Goal: Task Accomplishment & Management: Manage account settings

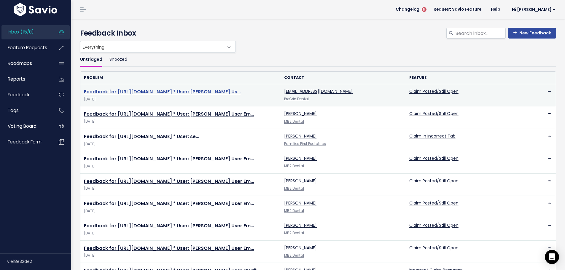
click at [169, 88] on link "Feedback for [URL][DOMAIN_NAME] * User: [PERSON_NAME] Us…" at bounding box center [162, 91] width 157 height 7
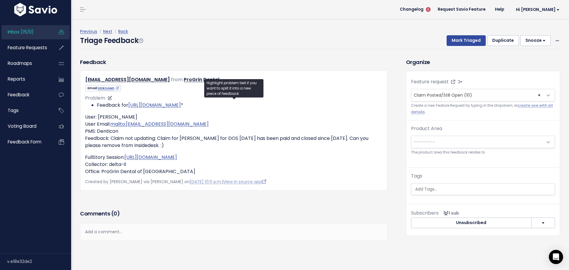
drag, startPoint x: 251, startPoint y: 94, endPoint x: 95, endPoint y: 95, distance: 156.5
click at [95, 102] on ul "Feedback for https://app.insidedesk.net/claim/ProGrin/43639096 *" at bounding box center [233, 105] width 297 height 7
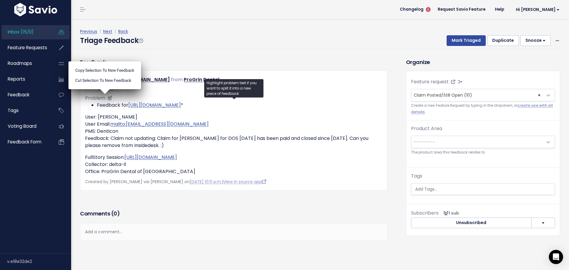
copy li "Feedback for https://app.insidedesk.net/claim/ProGrin/43639096"
click at [556, 39] on icon at bounding box center [557, 41] width 3 height 4
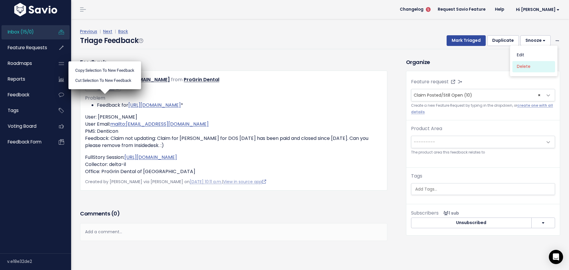
click at [535, 61] on link "Delete" at bounding box center [534, 67] width 43 height 12
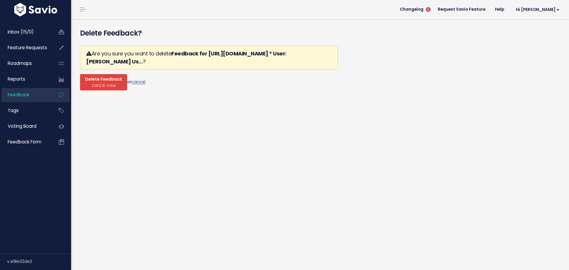
click at [103, 74] on button "Delete Feedback CMD/⌘-Enter" at bounding box center [103, 82] width 47 height 16
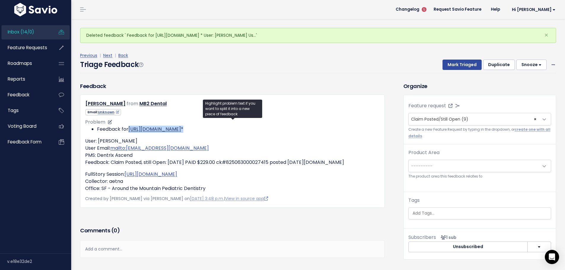
drag, startPoint x: 243, startPoint y: 113, endPoint x: 128, endPoint y: 116, distance: 115.4
click at [128, 126] on li "Feedback for https://app.insidedesk.net/claim/MB2/45567226 *" at bounding box center [238, 129] width 283 height 7
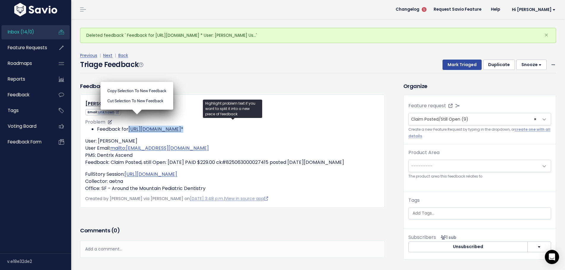
copy li "https://app.insidedesk.net/claim/MB2/45567226"
click at [550, 61] on span at bounding box center [553, 64] width 6 height 7
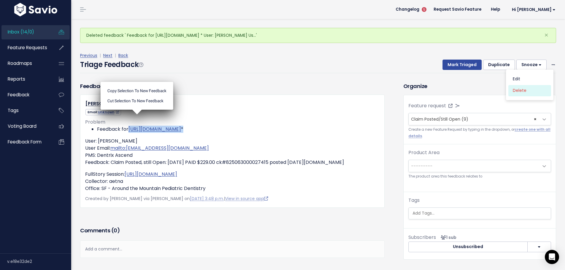
click at [529, 85] on link "Delete" at bounding box center [529, 91] width 43 height 12
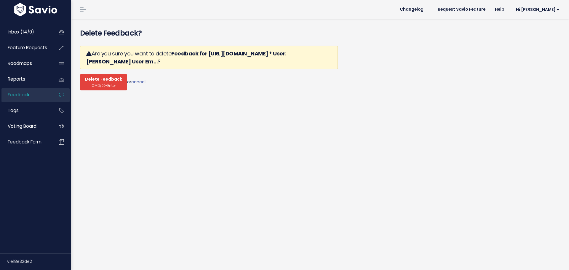
click at [94, 77] on span "Delete Feedback" at bounding box center [103, 79] width 37 height 5
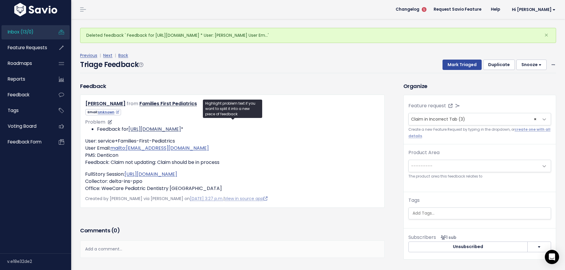
drag, startPoint x: 290, startPoint y: 114, endPoint x: 128, endPoint y: 113, distance: 161.9
click at [128, 126] on li "Feedback for [URL][DOMAIN_NAME] *" at bounding box center [238, 129] width 283 height 7
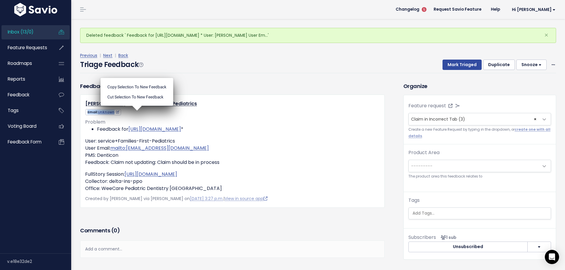
drag, startPoint x: 129, startPoint y: 113, endPoint x: 192, endPoint y: 94, distance: 65.5
click at [192, 100] on div "Katie Wilson from Families First Pediatrics Unknown" at bounding box center [232, 108] width 294 height 16
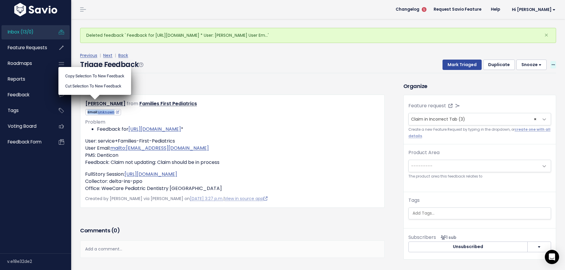
click at [550, 61] on span at bounding box center [553, 64] width 6 height 7
click at [526, 85] on link "Delete" at bounding box center [529, 91] width 43 height 12
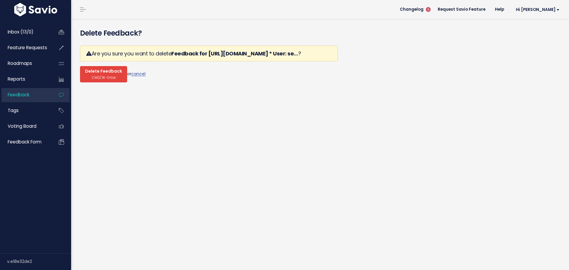
click at [102, 75] on span "CMD/⌘-Enter" at bounding box center [104, 77] width 24 height 4
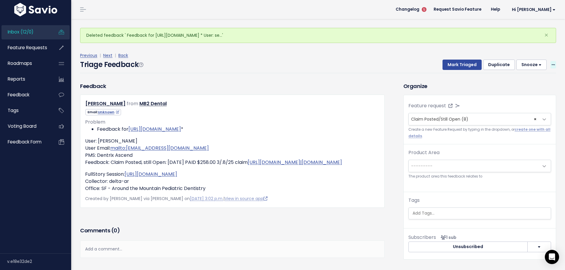
click at [550, 61] on span at bounding box center [553, 64] width 6 height 7
click at [525, 85] on link "Delete" at bounding box center [529, 91] width 43 height 12
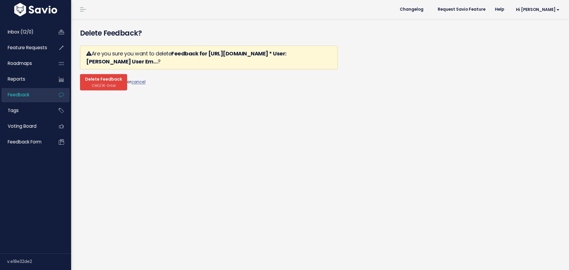
click at [95, 83] on span "CMD/⌘-Enter" at bounding box center [104, 85] width 24 height 4
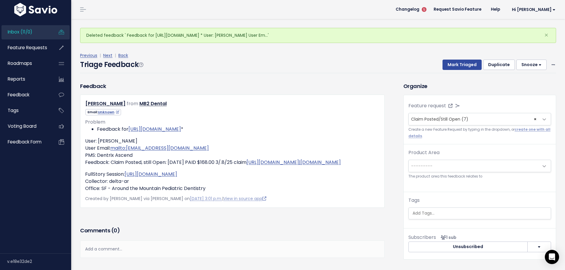
click at [552, 53] on div "Previous | Next | Back Triage Feedback Mark Triaged Duplicate [GEOGRAPHIC_DATA]…" at bounding box center [320, 62] width 480 height 21
click at [551, 63] on icon at bounding box center [552, 65] width 3 height 4
click at [529, 85] on link "Delete" at bounding box center [529, 91] width 43 height 12
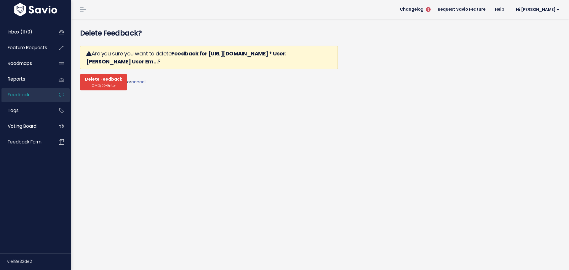
click at [96, 77] on span "Delete Feedback" at bounding box center [103, 79] width 37 height 5
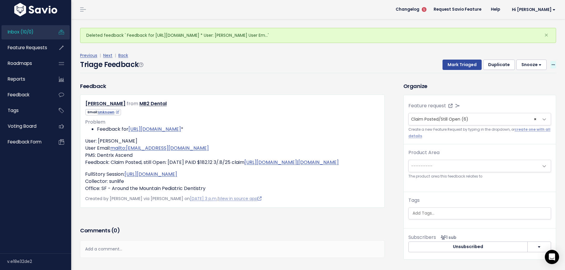
click at [551, 63] on icon at bounding box center [552, 65] width 3 height 4
click at [524, 80] on div "Edit Delete" at bounding box center [529, 85] width 47 height 31
click at [551, 61] on span at bounding box center [553, 64] width 6 height 7
click at [528, 85] on link "Delete" at bounding box center [529, 91] width 43 height 12
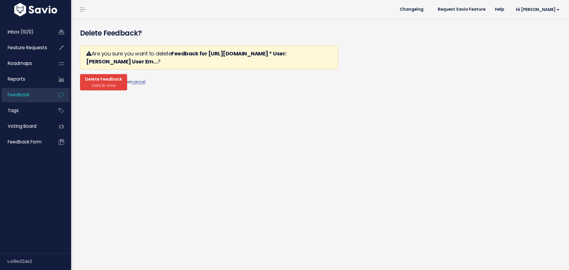
click at [98, 77] on span "Delete Feedback" at bounding box center [103, 79] width 37 height 5
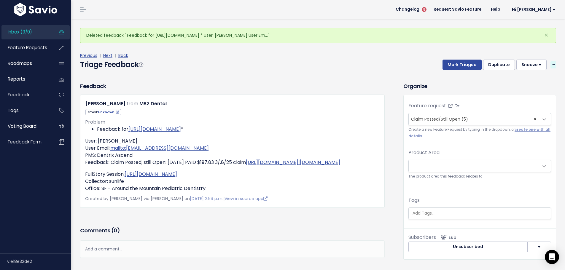
click at [551, 63] on icon at bounding box center [552, 65] width 3 height 4
click at [529, 85] on link "Delete" at bounding box center [529, 91] width 43 height 12
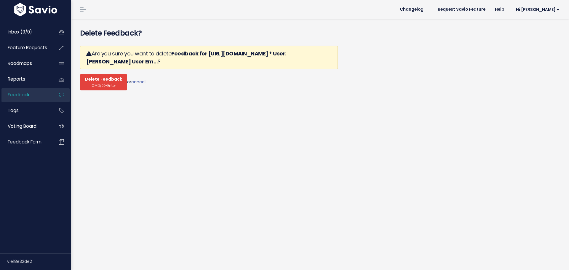
click at [101, 83] on span "CMD/⌘-Enter" at bounding box center [104, 85] width 24 height 4
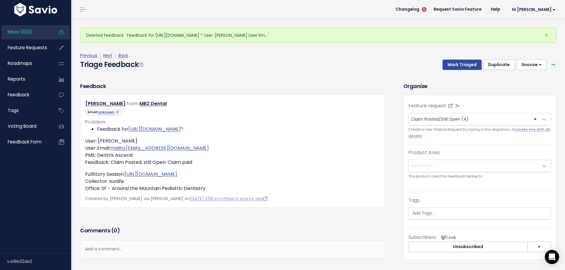
click at [550, 61] on span at bounding box center [553, 64] width 6 height 7
click at [531, 85] on link "Delete" at bounding box center [529, 91] width 43 height 12
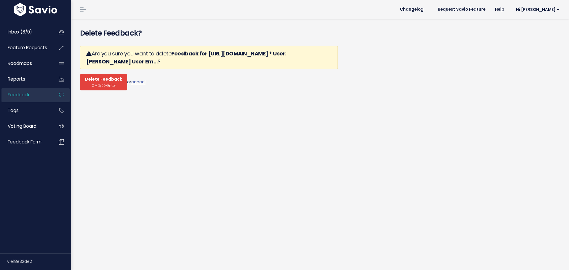
click at [92, 77] on span "Delete Feedback" at bounding box center [103, 79] width 37 height 5
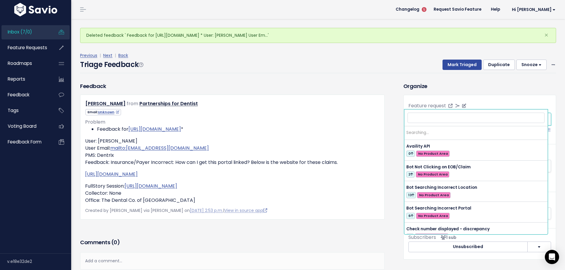
click at [439, 116] on span "Incorrect Claim Response (8)" at bounding box center [441, 119] width 61 height 6
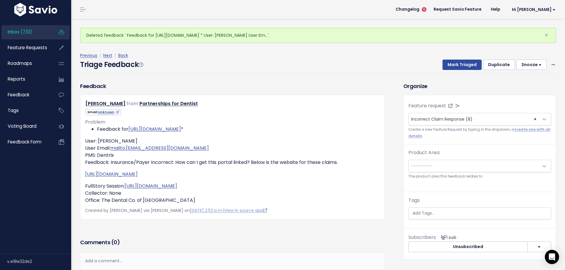
click at [433, 59] on div "Triage Feedback Mark Triaged Duplicate Snooze 1 day 3 days 7 days 14 days Edit …" at bounding box center [318, 66] width 476 height 14
click at [551, 63] on icon at bounding box center [552, 65] width 3 height 4
click at [521, 85] on link "Delete" at bounding box center [529, 91] width 43 height 12
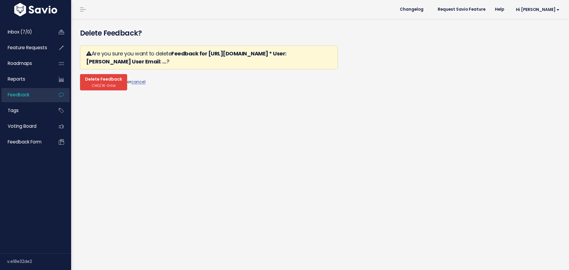
click at [98, 77] on span "Delete Feedback" at bounding box center [103, 79] width 37 height 5
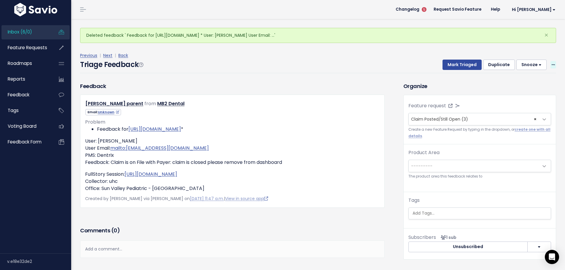
click at [551, 63] on icon at bounding box center [552, 65] width 3 height 4
click at [526, 85] on link "Delete" at bounding box center [529, 91] width 43 height 12
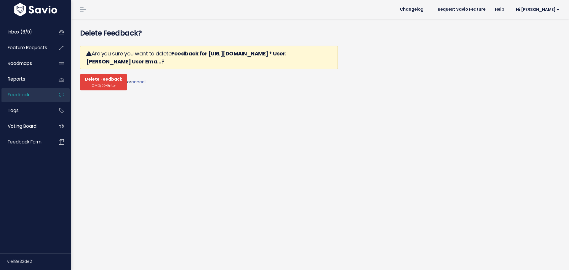
click at [101, 83] on span "CMD/⌘-Enter" at bounding box center [104, 85] width 24 height 4
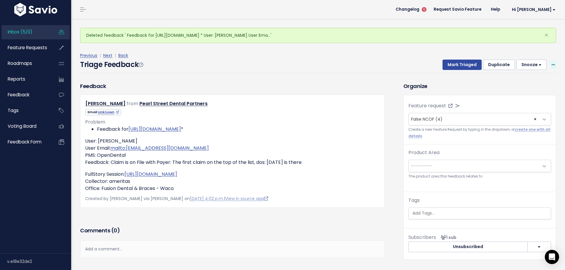
click at [551, 61] on span at bounding box center [553, 64] width 6 height 7
click at [531, 85] on link "Delete" at bounding box center [529, 91] width 43 height 12
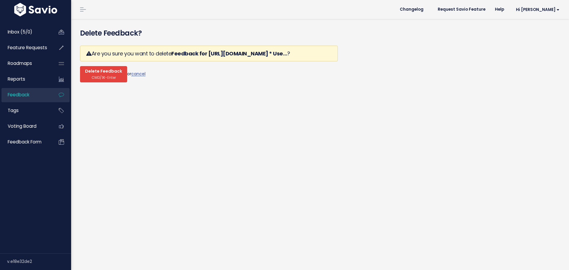
click at [94, 69] on span "Delete Feedback" at bounding box center [103, 71] width 37 height 5
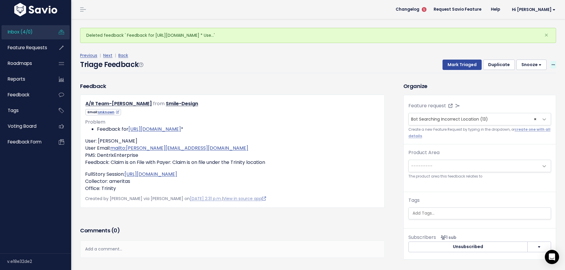
click at [551, 63] on icon at bounding box center [552, 65] width 3 height 4
click at [527, 85] on link "Delete" at bounding box center [529, 91] width 43 height 12
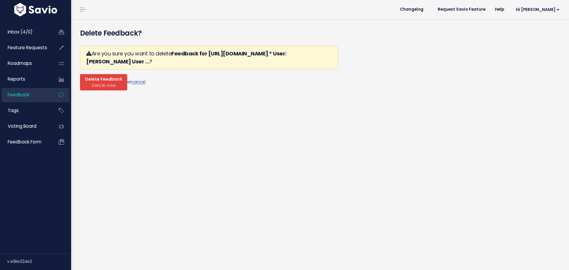
click at [103, 83] on span "CMD/⌘-Enter" at bounding box center [104, 85] width 24 height 4
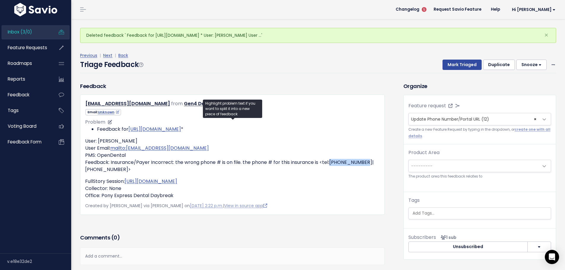
drag, startPoint x: 328, startPoint y: 146, endPoint x: 362, endPoint y: 146, distance: 34.1
click at [362, 146] on p "User: [PERSON_NAME] User Email: mailto:[EMAIL_ADDRESS][DOMAIN_NAME] PMS: OpenDe…" at bounding box center [232, 156] width 294 height 36
drag, startPoint x: 361, startPoint y: 146, endPoint x: 341, endPoint y: 144, distance: 20.3
click at [341, 144] on p "User: [PERSON_NAME] User Email: mailto:[EMAIL_ADDRESS][DOMAIN_NAME] PMS: OpenDe…" at bounding box center [232, 156] width 294 height 36
drag, startPoint x: 328, startPoint y: 144, endPoint x: 363, endPoint y: 148, distance: 35.2
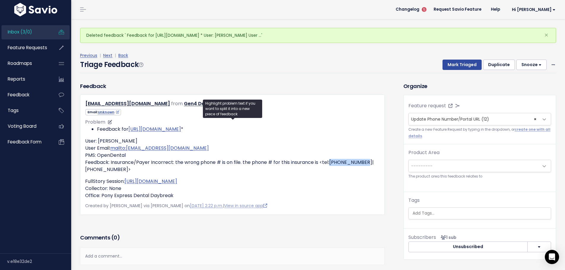
click at [363, 148] on p "User: Kathleen Binns User Email: mailto:kbinns@gen4dental.com PMS: OpenDental F…" at bounding box center [232, 156] width 294 height 36
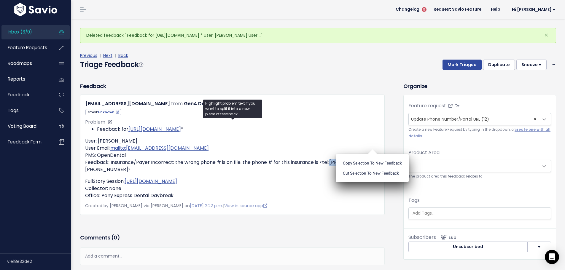
copy p ":800-565-3234"
click at [551, 63] on icon at bounding box center [552, 65] width 3 height 4
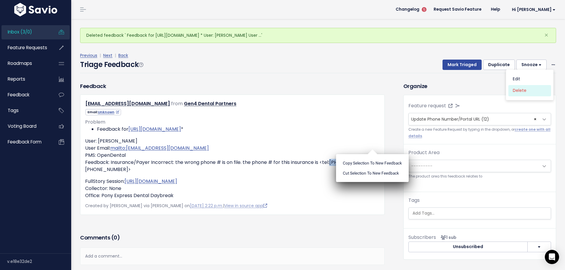
click at [528, 85] on link "Delete" at bounding box center [529, 91] width 43 height 12
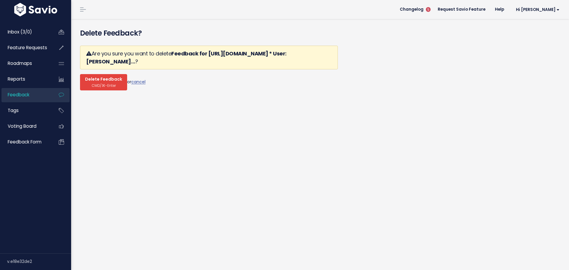
click at [94, 83] on span "CMD/⌘-Enter" at bounding box center [104, 85] width 24 height 4
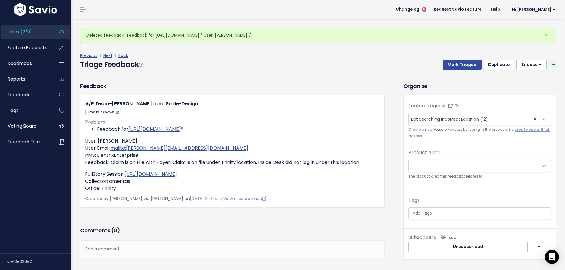
click at [551, 63] on icon at bounding box center [552, 65] width 3 height 4
click at [522, 85] on link "Delete" at bounding box center [529, 91] width 43 height 12
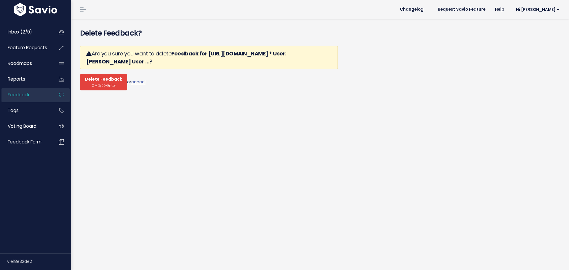
click at [103, 83] on span "CMD/⌘-Enter" at bounding box center [104, 85] width 24 height 4
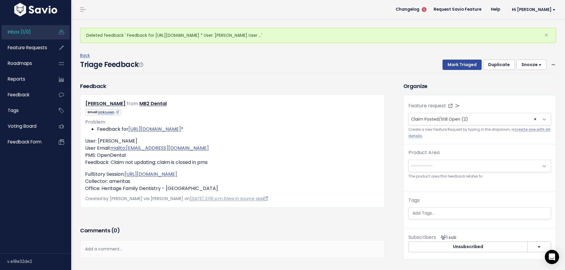
click at [551, 53] on div "Back Triage Feedback Mark Triaged Duplicate [GEOGRAPHIC_DATA] 1 day 3 days 7 da…" at bounding box center [320, 62] width 480 height 21
click at [550, 61] on span at bounding box center [553, 64] width 6 height 7
click at [535, 85] on link "Delete" at bounding box center [529, 91] width 43 height 12
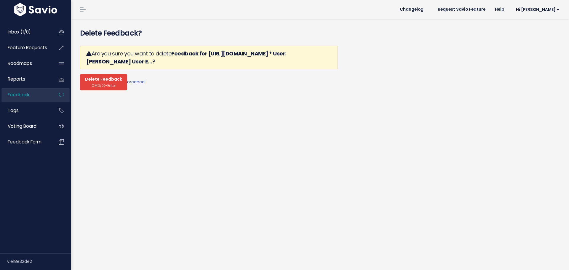
click at [93, 83] on span "CMD/⌘-Enter" at bounding box center [104, 85] width 24 height 4
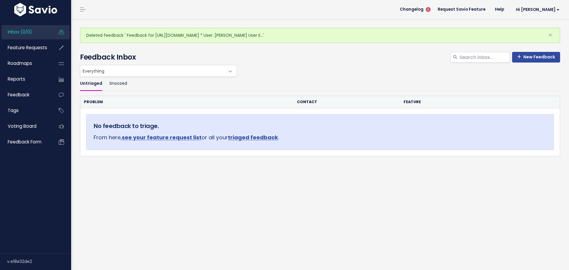
click at [169, 173] on div "Deleted feedback ' Feedback for https://app.insidedesk.net/claim/MB2/47913968 *…" at bounding box center [320, 144] width 498 height 251
